Goal: Navigation & Orientation: Find specific page/section

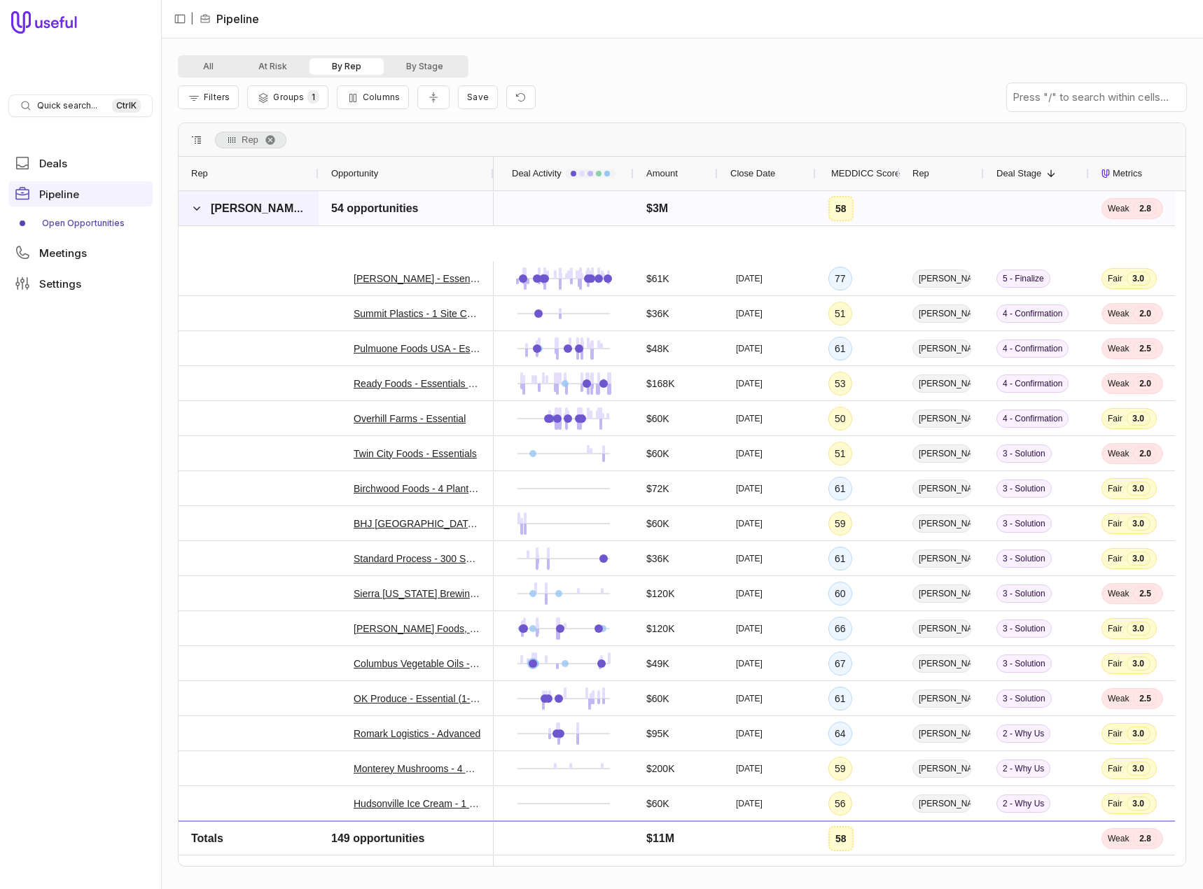
scroll to position [280, 0]
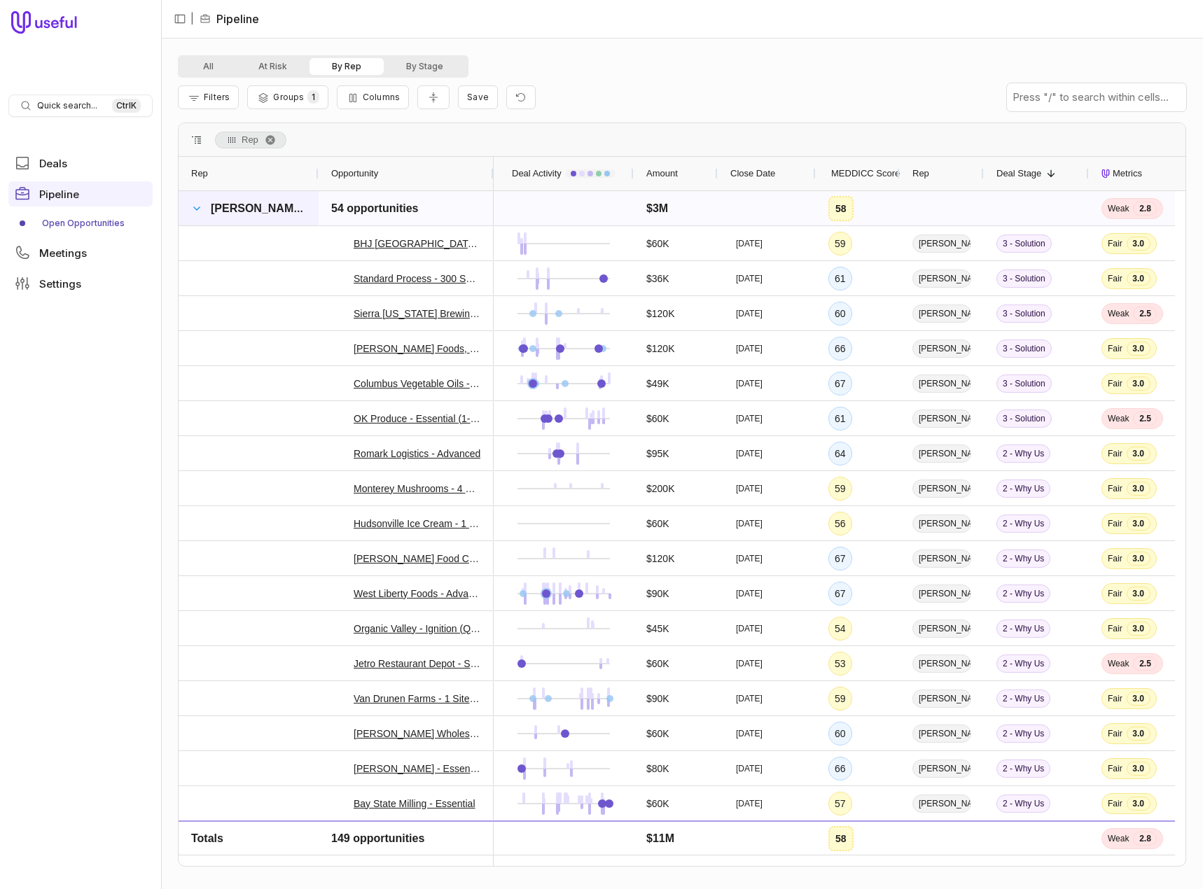
click at [198, 207] on span at bounding box center [196, 208] width 11 height 11
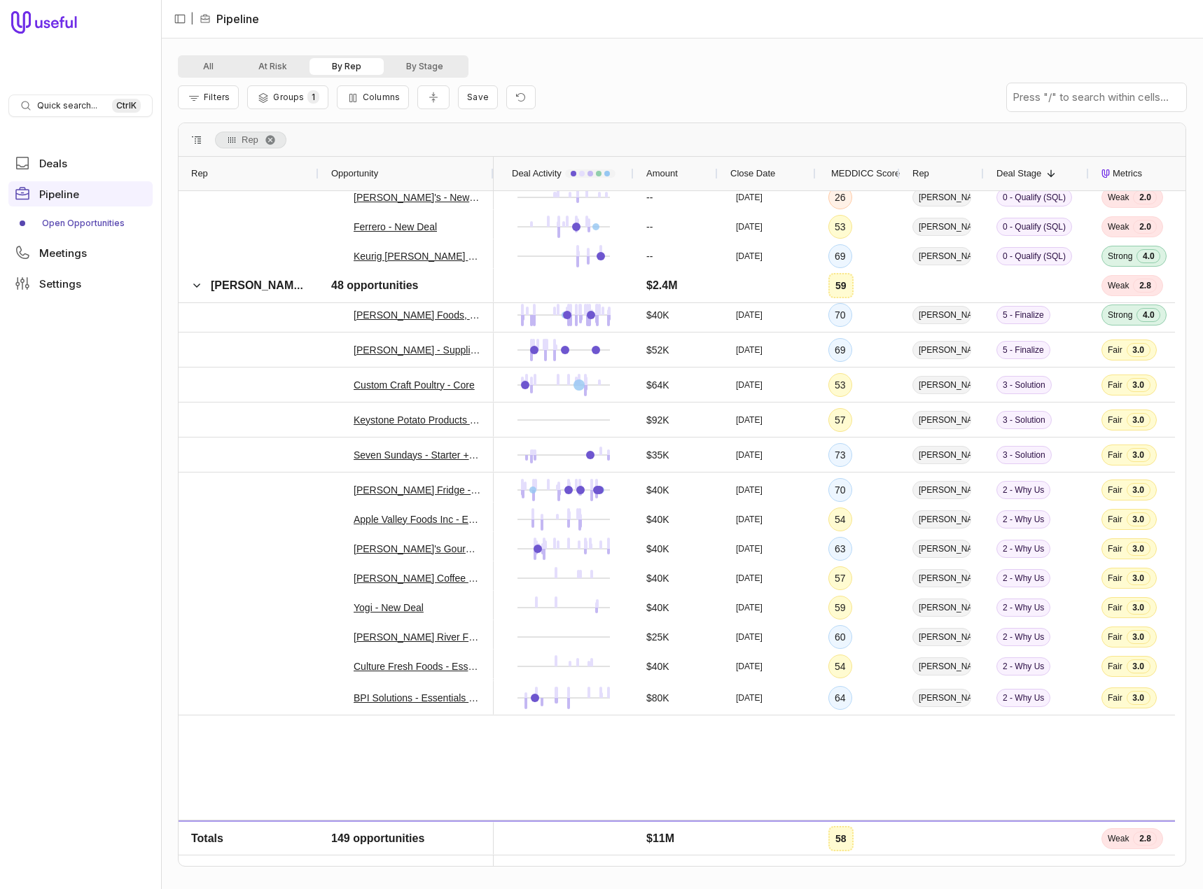
scroll to position [35, 0]
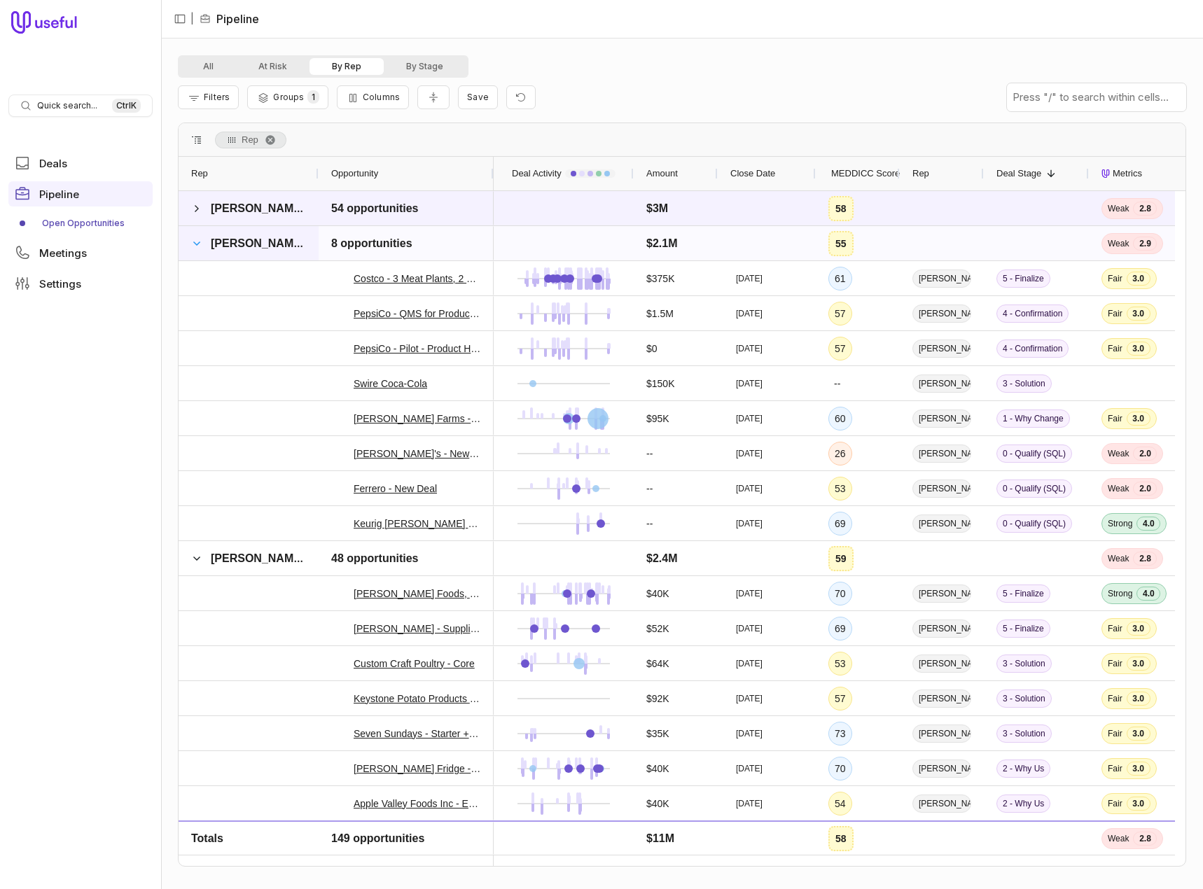
click at [201, 241] on span at bounding box center [196, 243] width 11 height 11
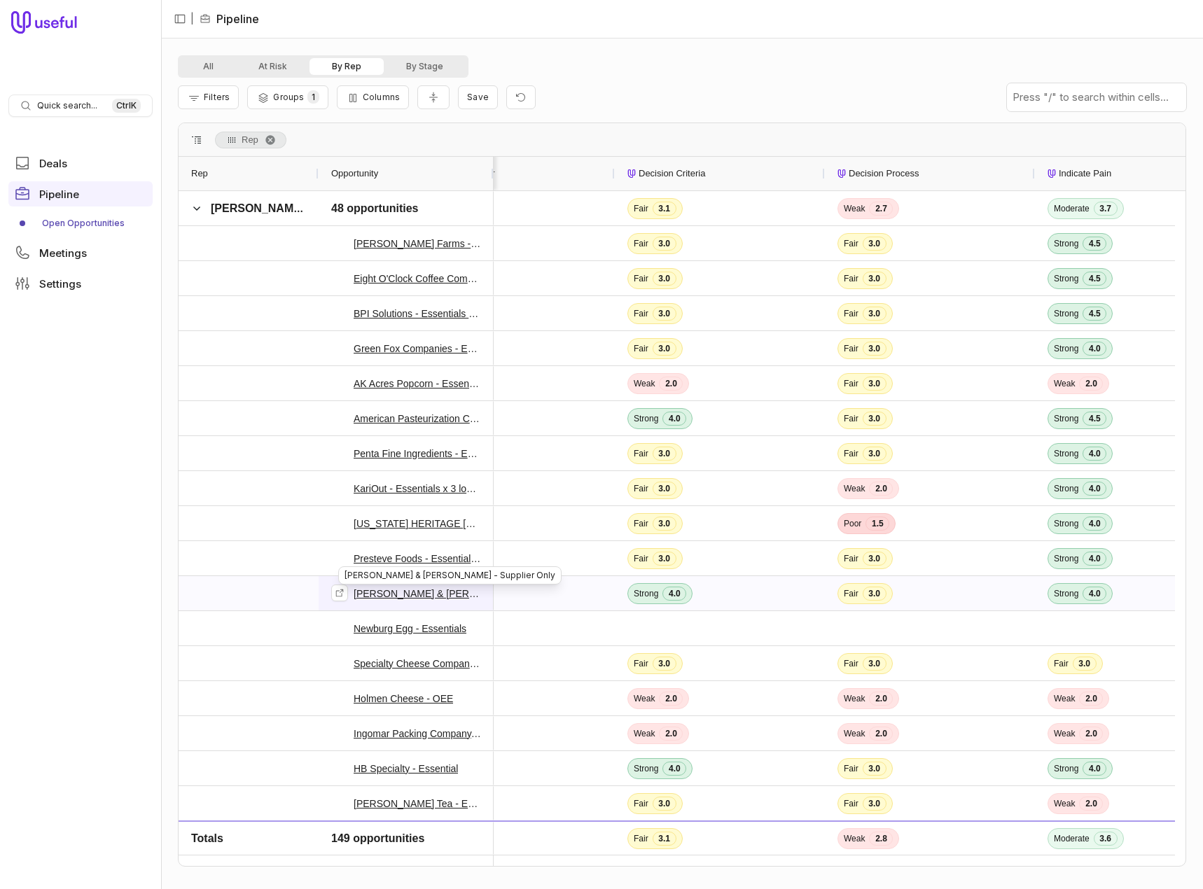
click at [404, 588] on link "[PERSON_NAME] & [PERSON_NAME] - Supplier Only" at bounding box center [416, 593] width 127 height 17
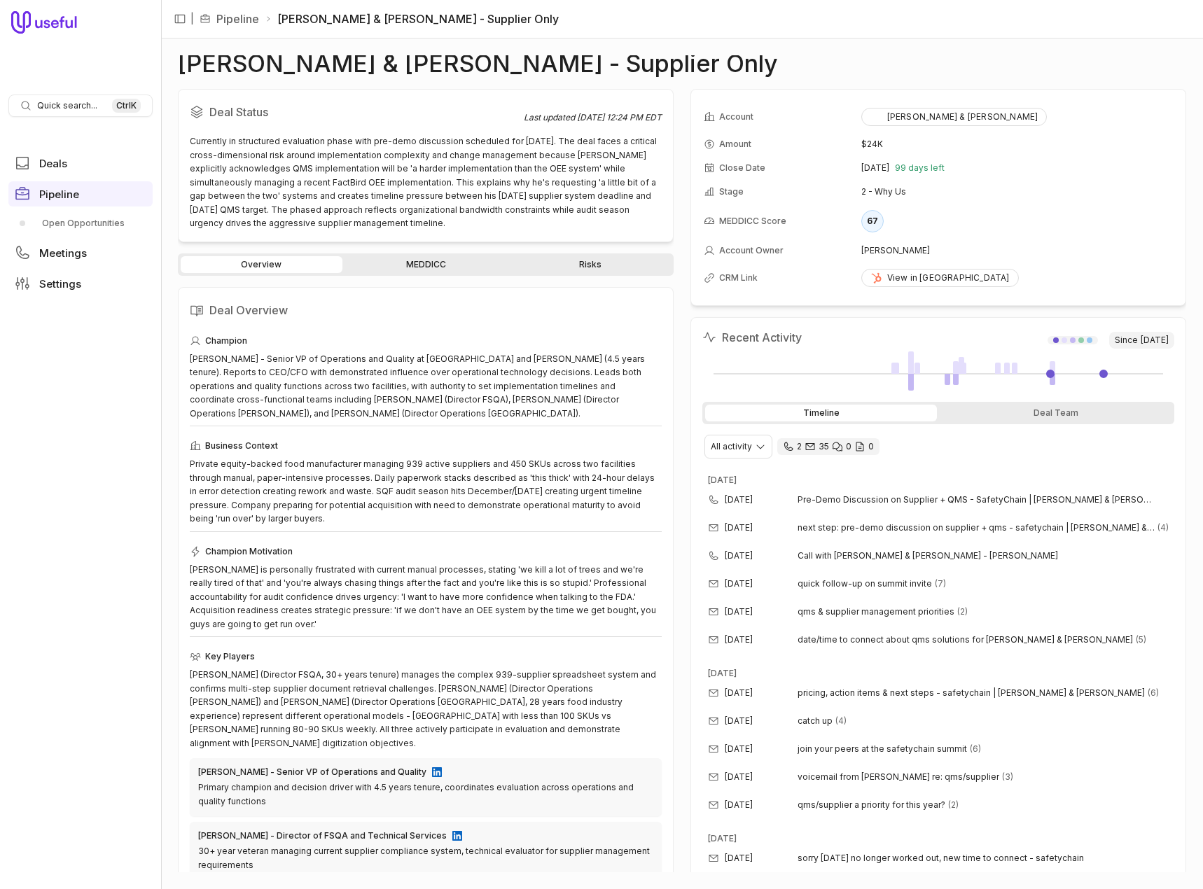
click at [444, 259] on link "MEDDICC" at bounding box center [426, 264] width 162 height 17
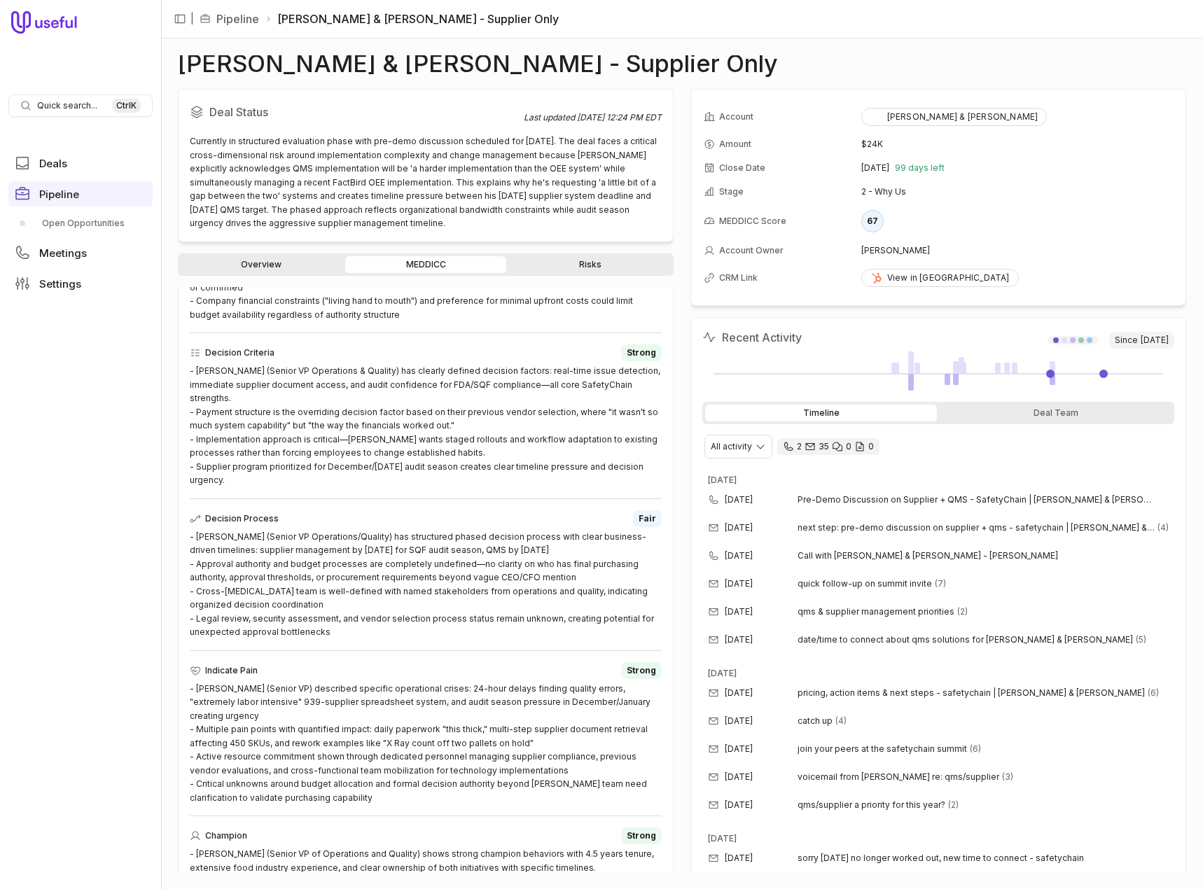
scroll to position [650, 0]
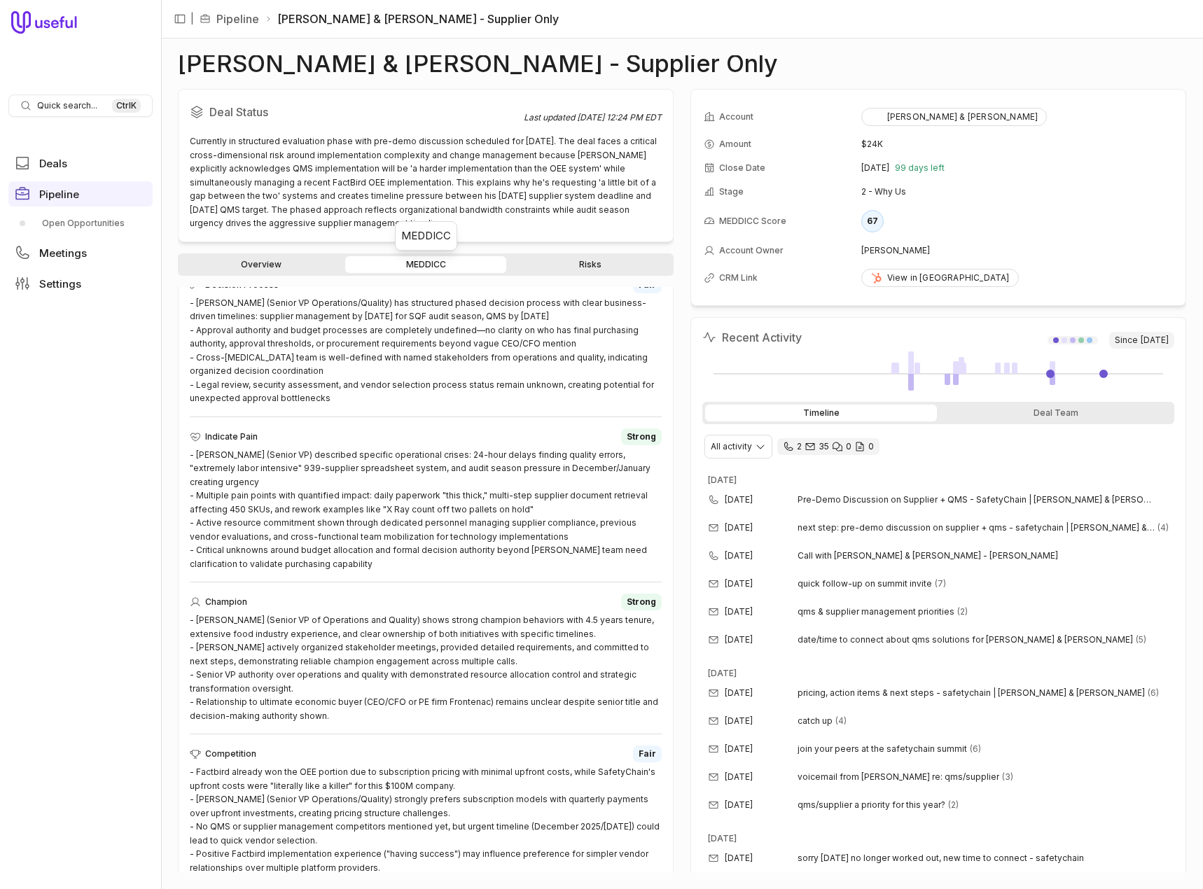
click at [437, 261] on link "MEDDICC" at bounding box center [426, 264] width 162 height 17
click at [250, 270] on link "Overview" at bounding box center [262, 264] width 162 height 17
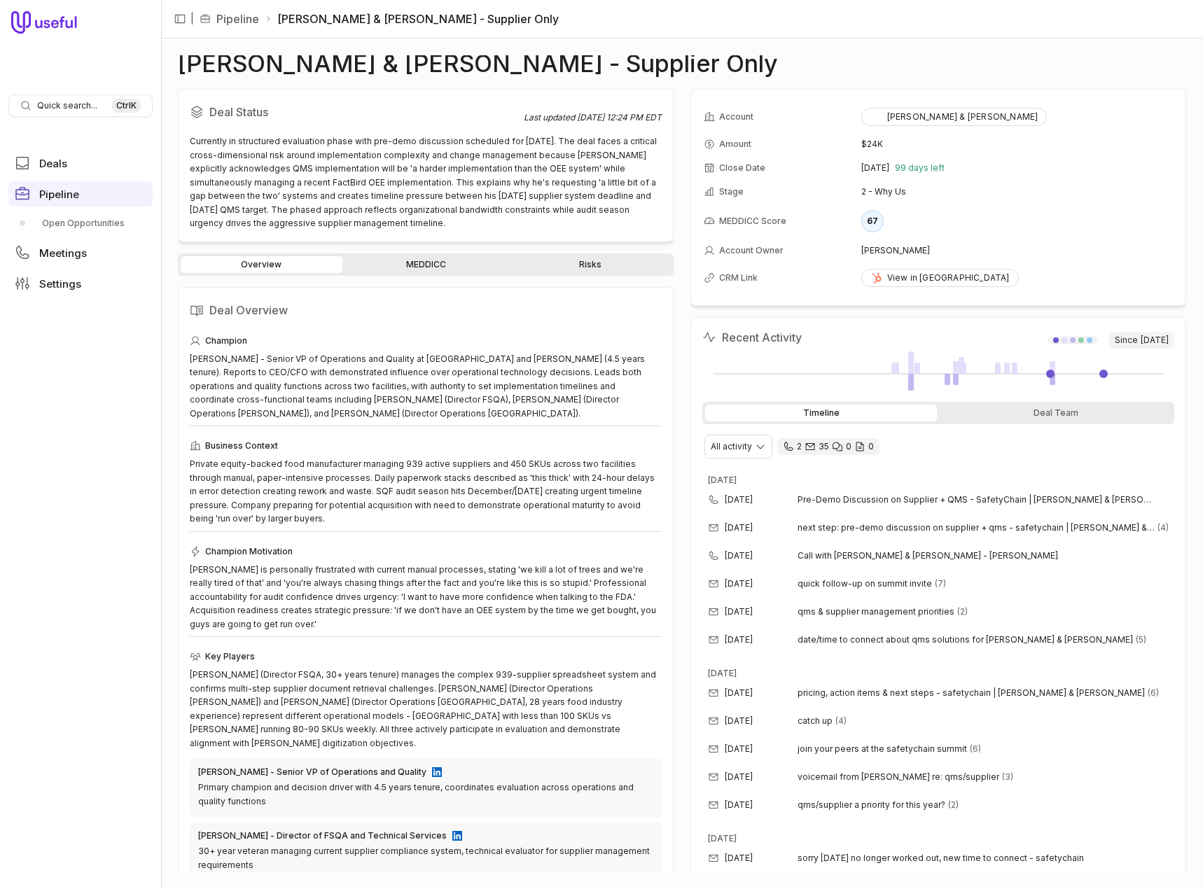
click at [438, 269] on link "MEDDICC" at bounding box center [426, 264] width 162 height 17
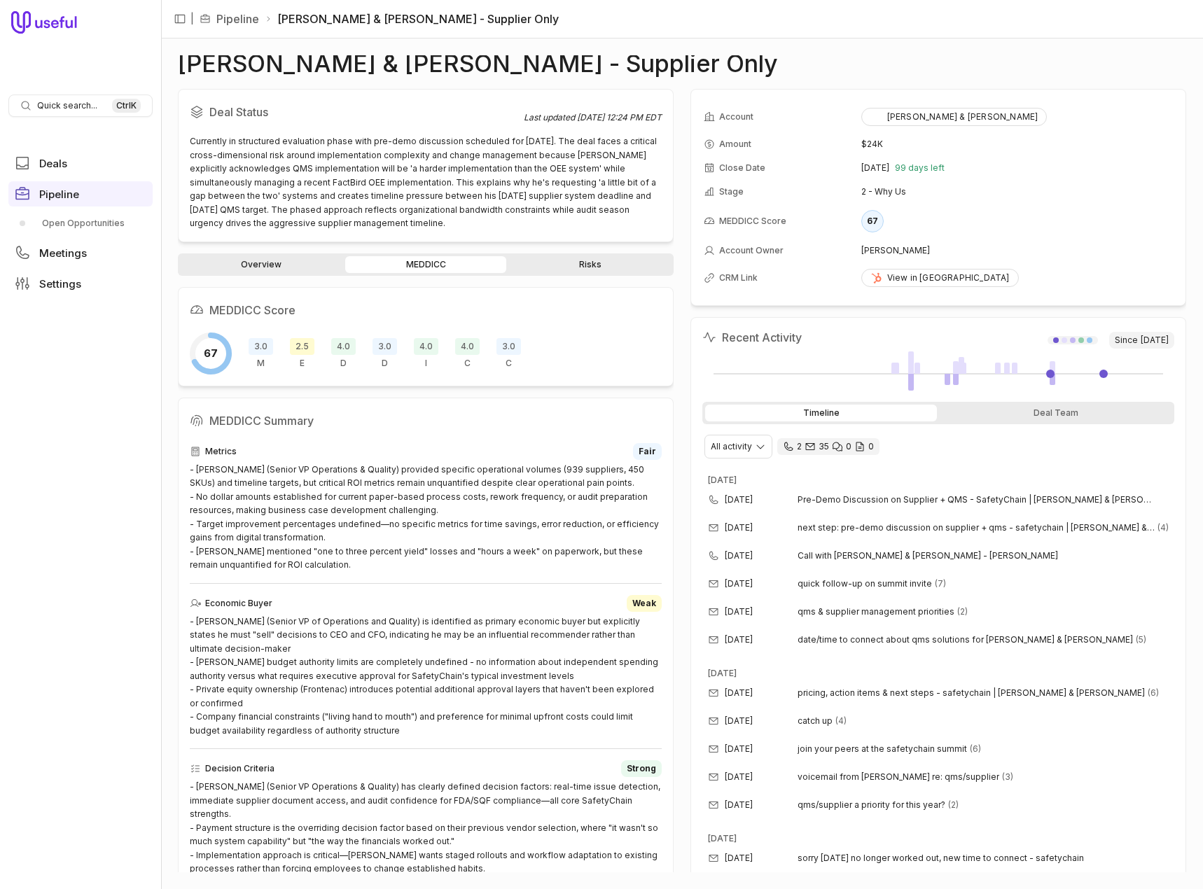
click at [603, 267] on link "Risks" at bounding box center [590, 264] width 162 height 17
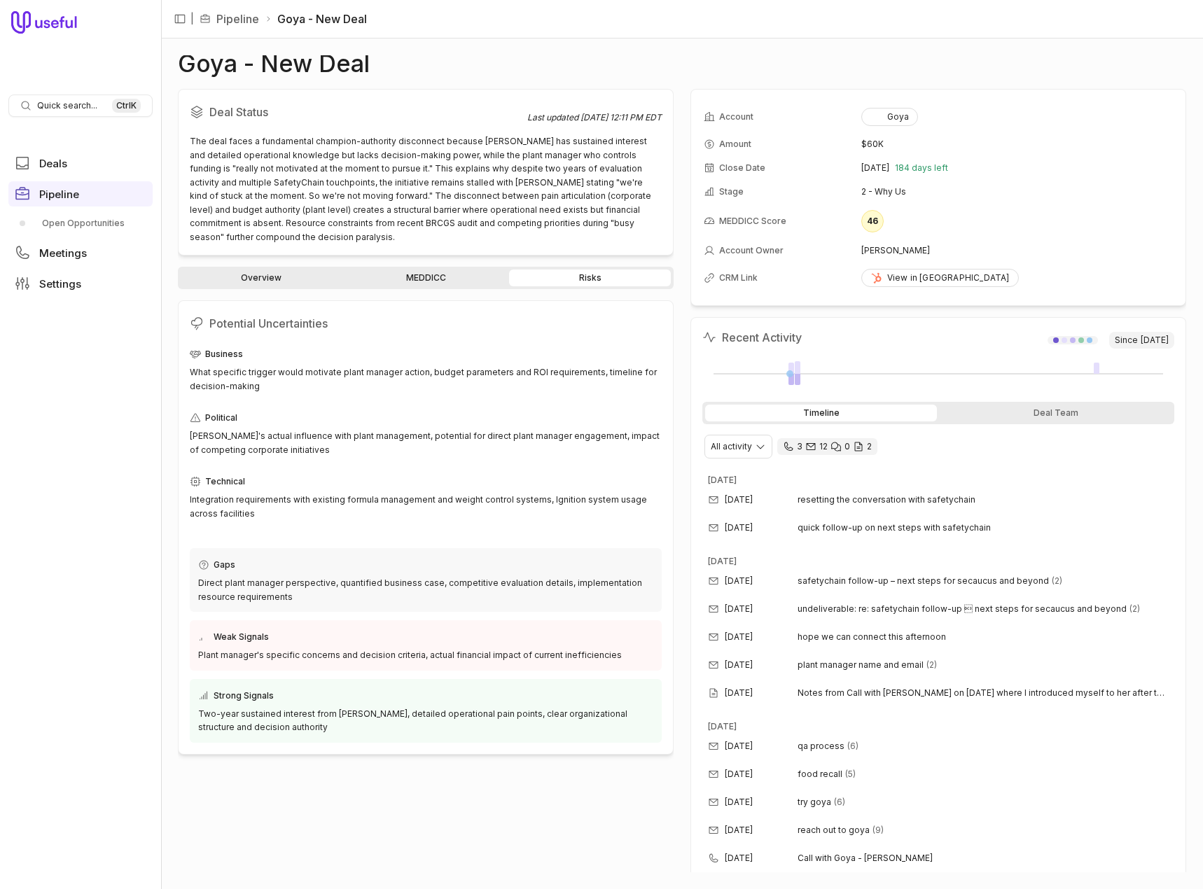
click at [433, 269] on link "MEDDICC" at bounding box center [426, 277] width 162 height 17
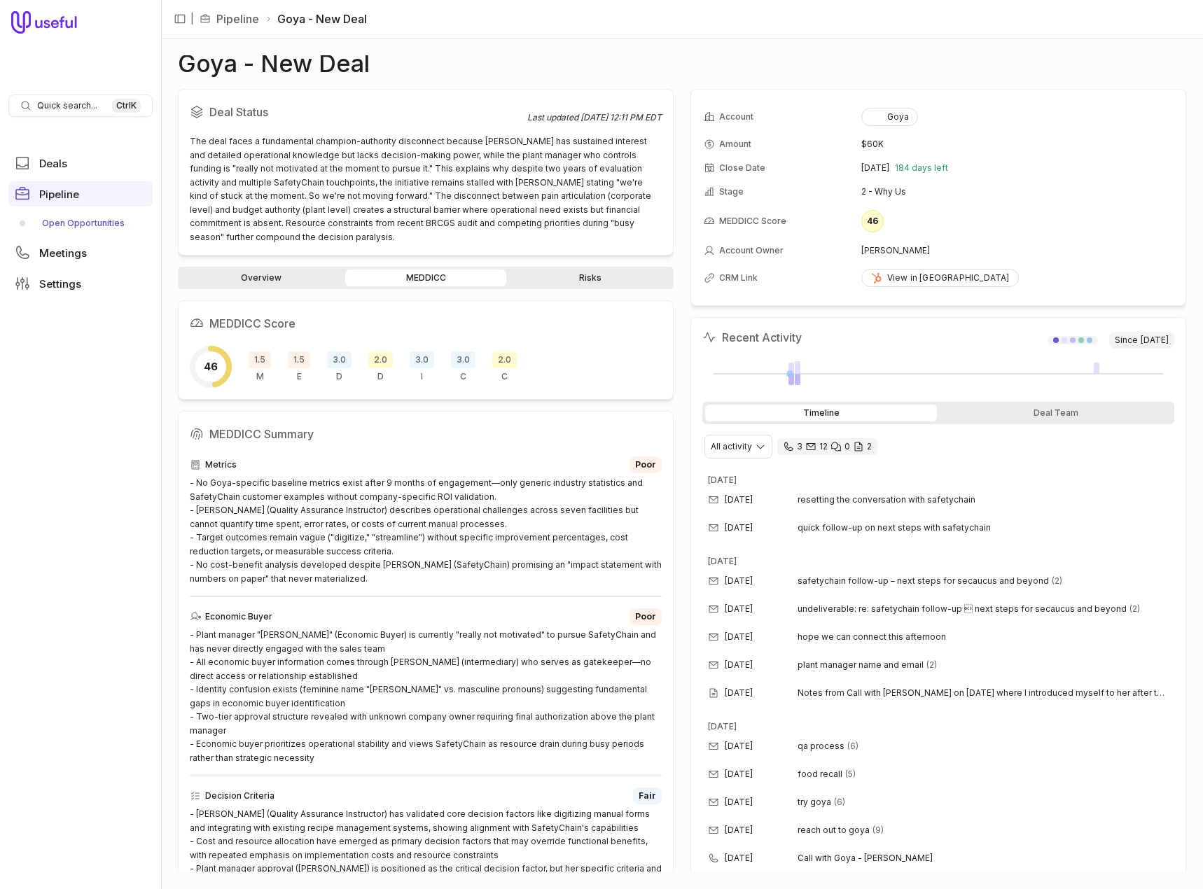
click at [66, 223] on link "Open Opportunities" at bounding box center [80, 223] width 144 height 22
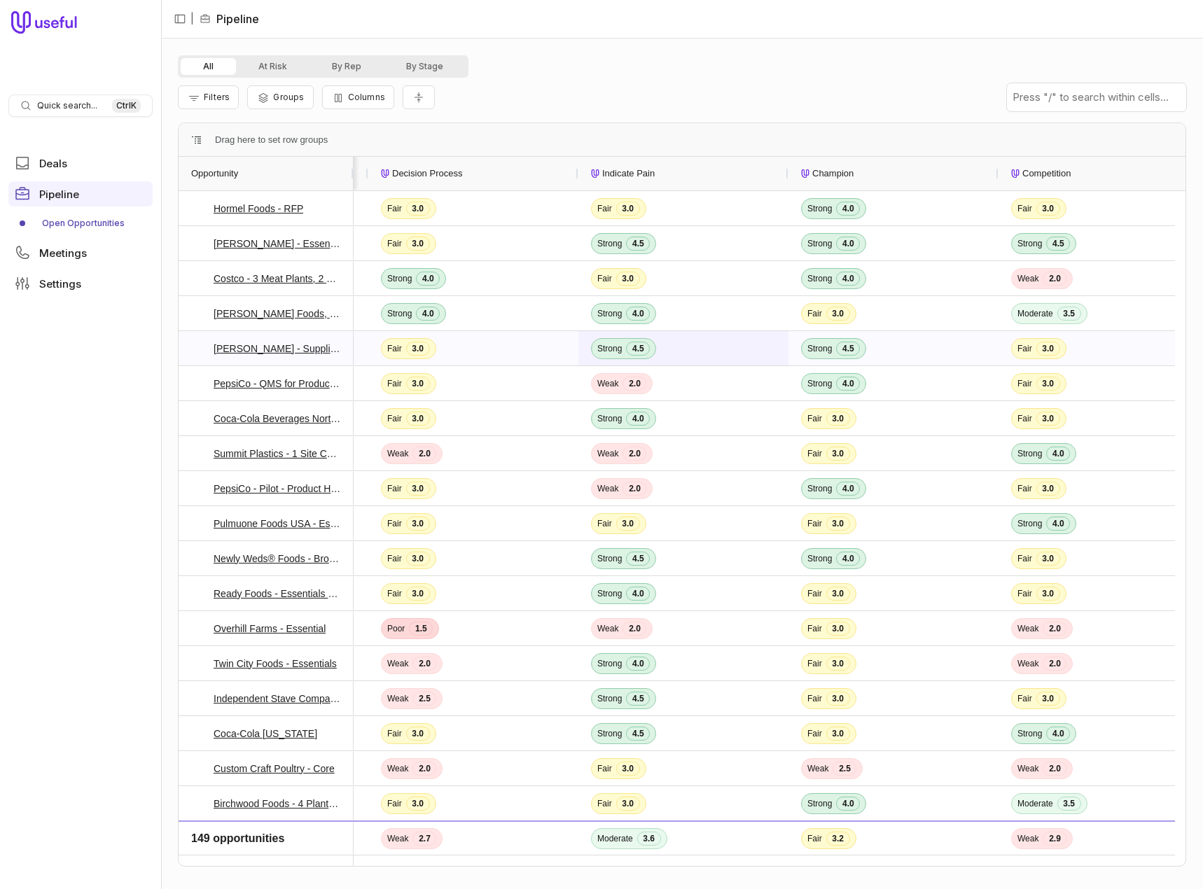
scroll to position [0, 1244]
